Goal: Information Seeking & Learning: Learn about a topic

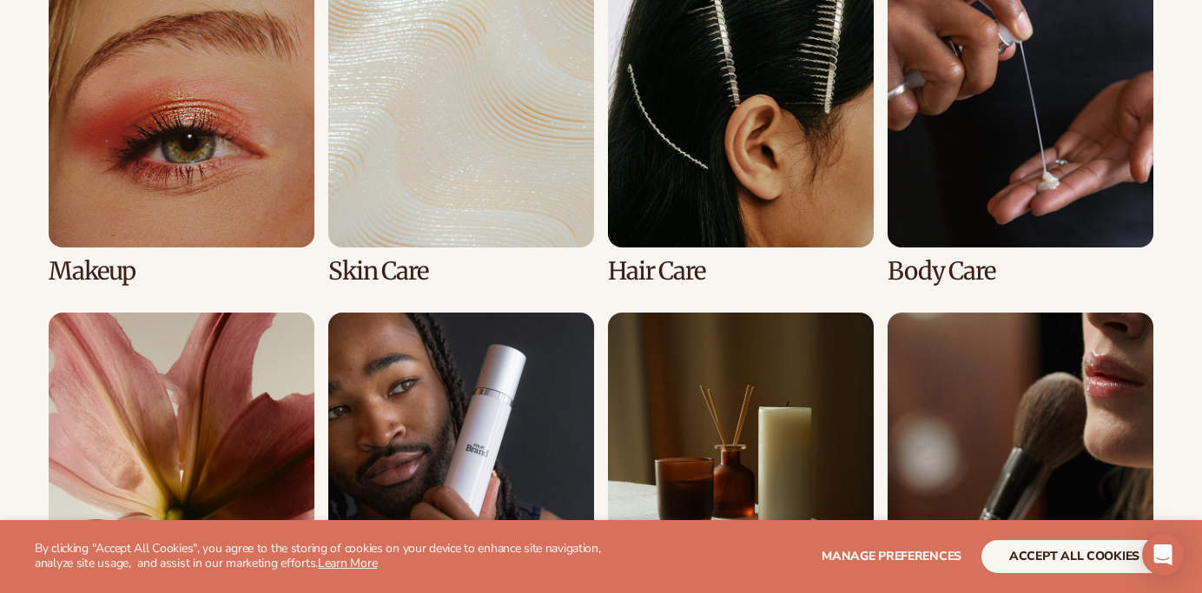
scroll to position [1343, 0]
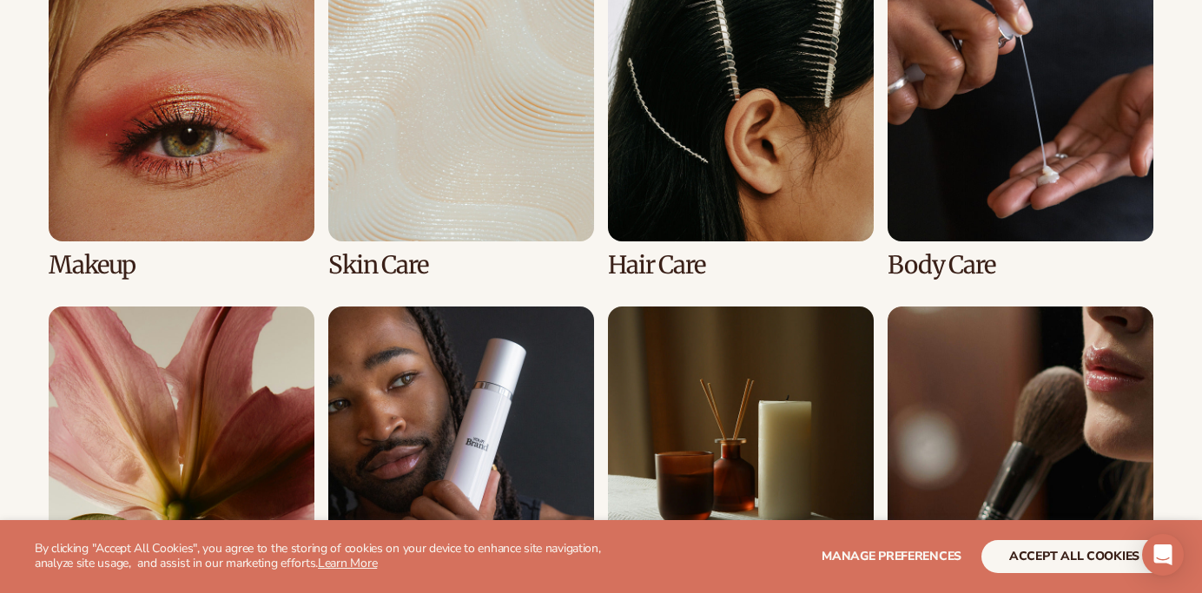
click at [801, 181] on link "3 / 8" at bounding box center [741, 127] width 266 height 303
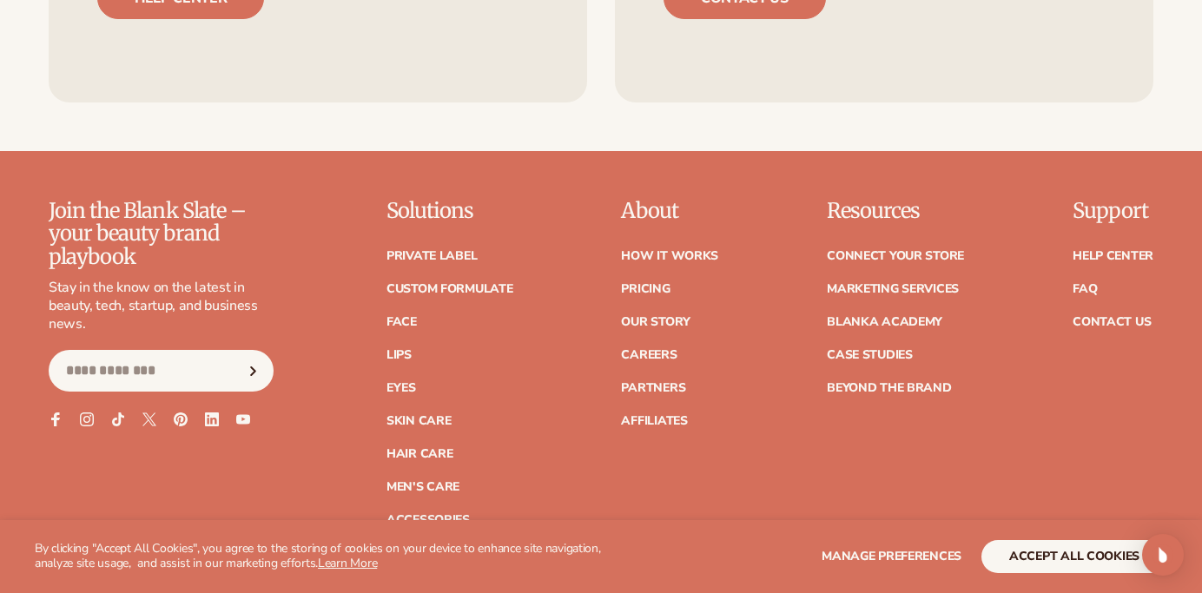
scroll to position [2927, 0]
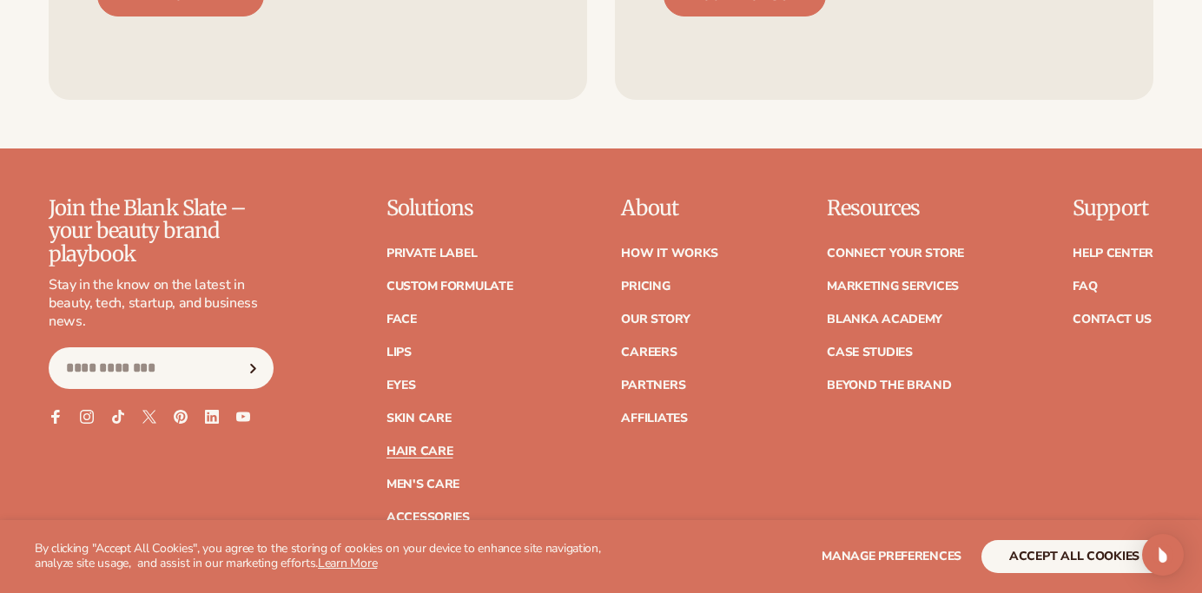
click at [409, 451] on link "Hair Care" at bounding box center [419, 451] width 66 height 12
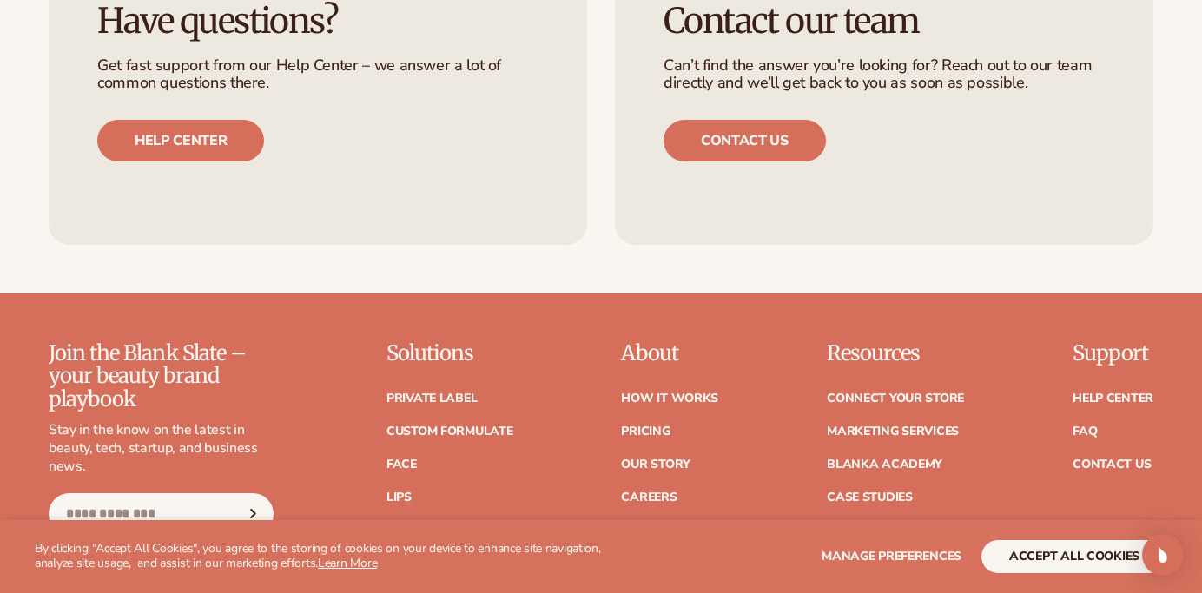
scroll to position [3100, 0]
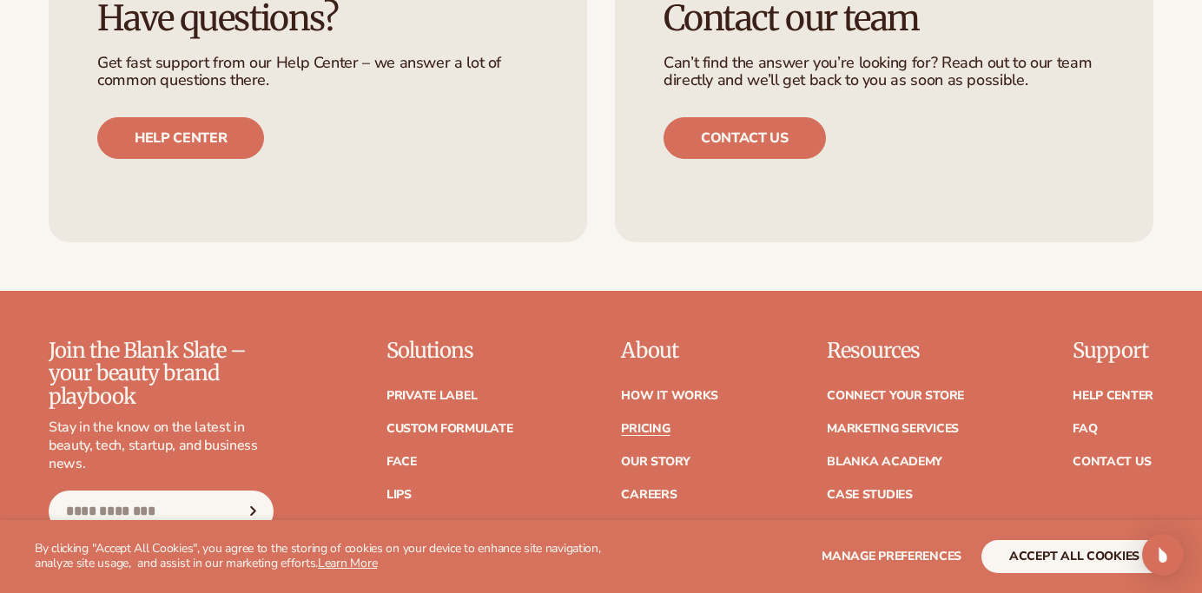
click at [649, 425] on link "Pricing" at bounding box center [645, 429] width 49 height 12
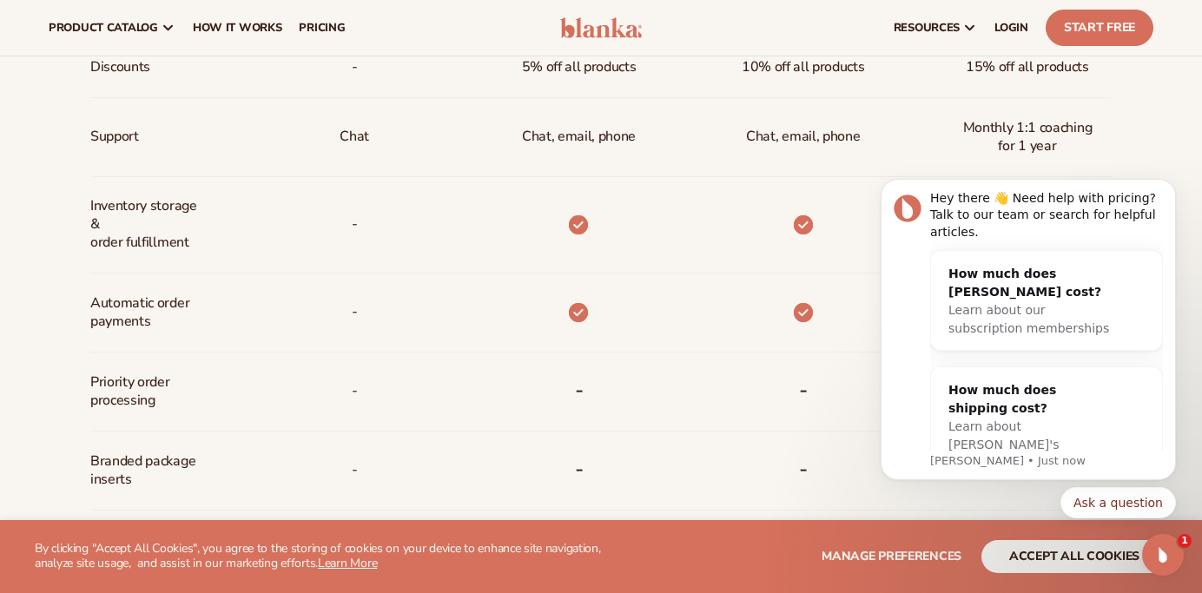
scroll to position [823, 0]
